Goal: Information Seeking & Learning: Learn about a topic

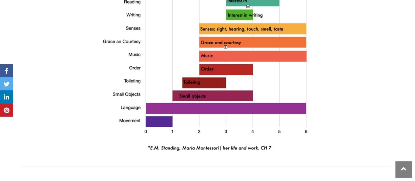
scroll to position [893, 0]
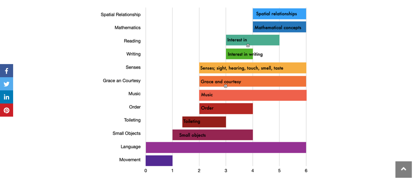
scroll to position [859, 0]
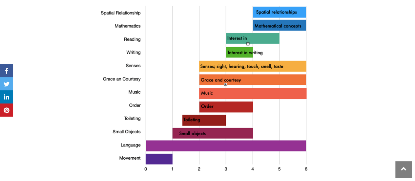
click at [247, 52] on img at bounding box center [205, 98] width 210 height 188
click at [226, 92] on img at bounding box center [205, 98] width 210 height 188
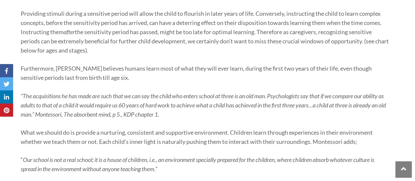
scroll to position [523, 0]
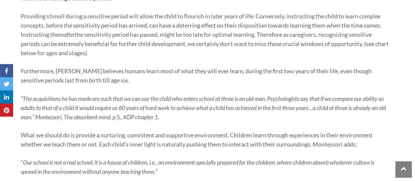
drag, startPoint x: 105, startPoint y: 62, endPoint x: 17, endPoint y: 8, distance: 102.8
click at [17, 8] on div "What are sensitive periods in Montessori and how do they they affect child deve…" at bounding box center [208, 80] width 384 height 982
copy div "What to do during sensitive periods Providing stimuli during a sensitive period…"
